Goal: Find specific page/section: Find specific page/section

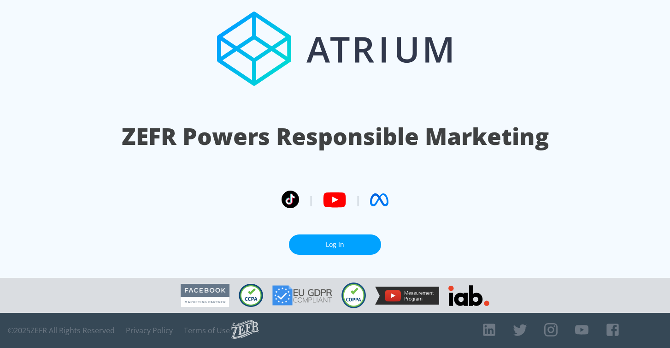
click at [350, 243] on link "Log In" at bounding box center [335, 244] width 92 height 21
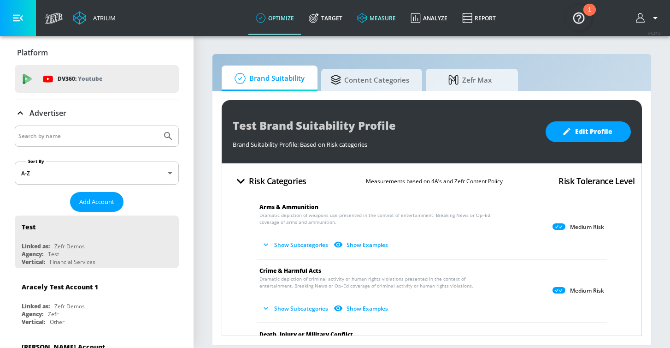
click at [366, 19] on icon at bounding box center [362, 18] width 10 height 10
